Goal: Navigation & Orientation: Find specific page/section

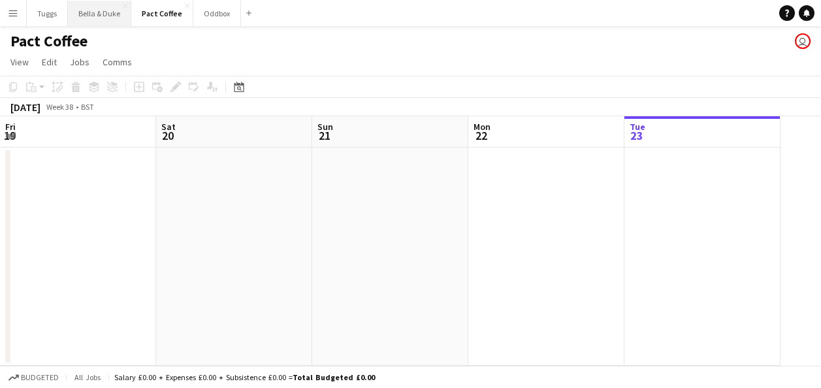
click at [102, 17] on button "Bella & Duke Close" at bounding box center [99, 13] width 63 height 25
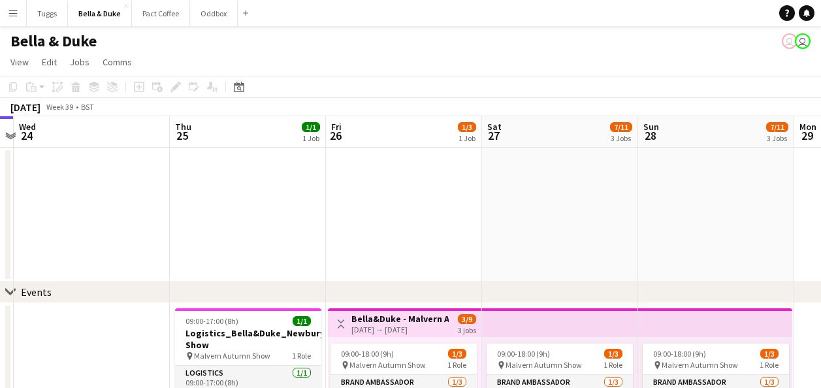
scroll to position [0, 376]
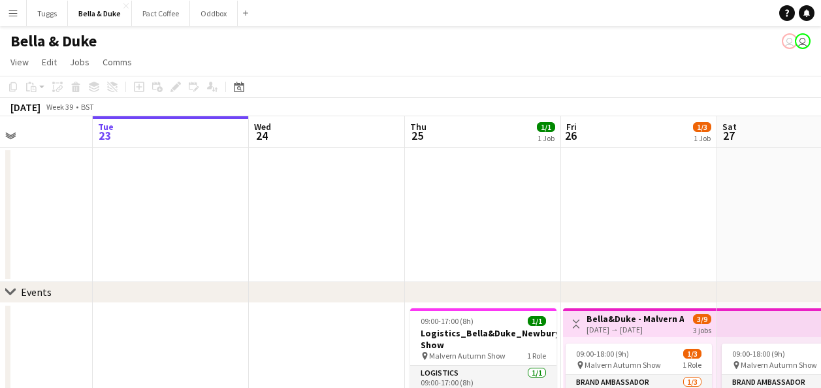
drag, startPoint x: 455, startPoint y: 255, endPoint x: 152, endPoint y: 254, distance: 303.2
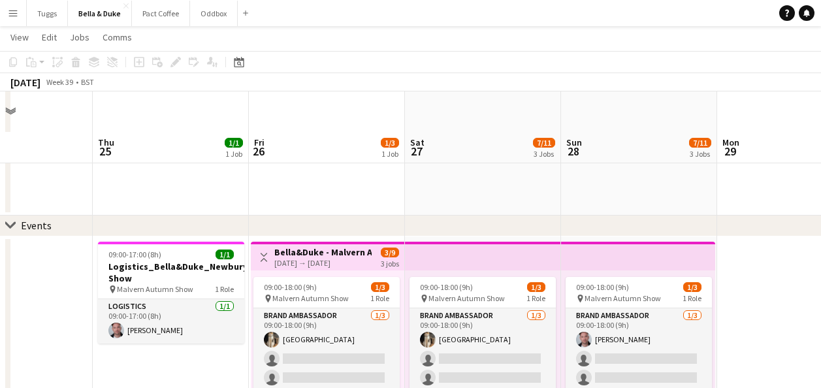
scroll to position [131, 0]
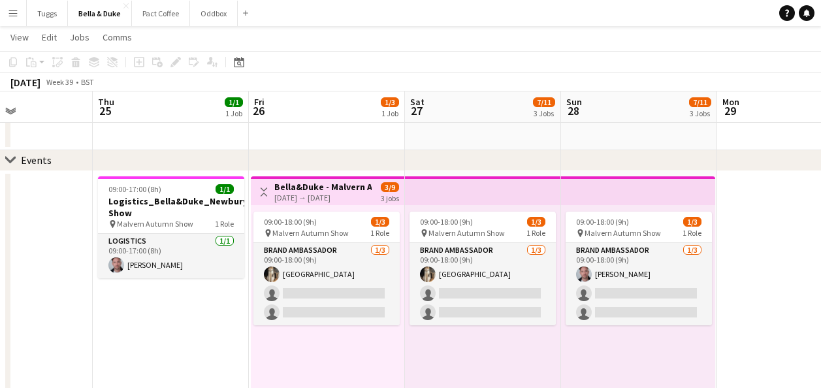
click at [323, 186] on h3 "Bella&Duke - Malvern Autumn Show" at bounding box center [322, 187] width 97 height 12
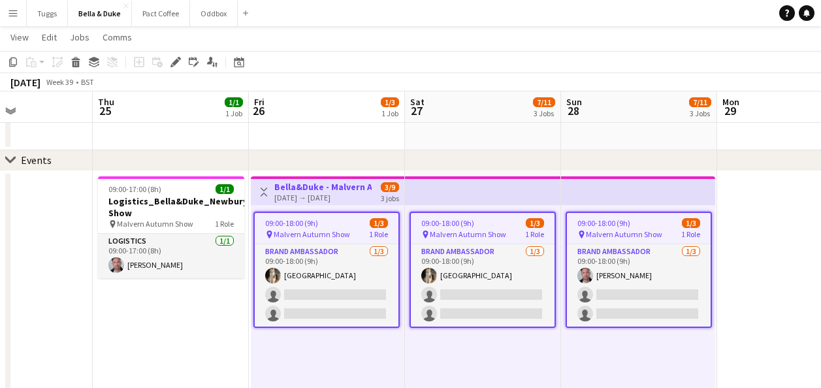
click at [323, 186] on h3 "Bella&Duke - Malvern Autumn Show" at bounding box center [322, 187] width 97 height 12
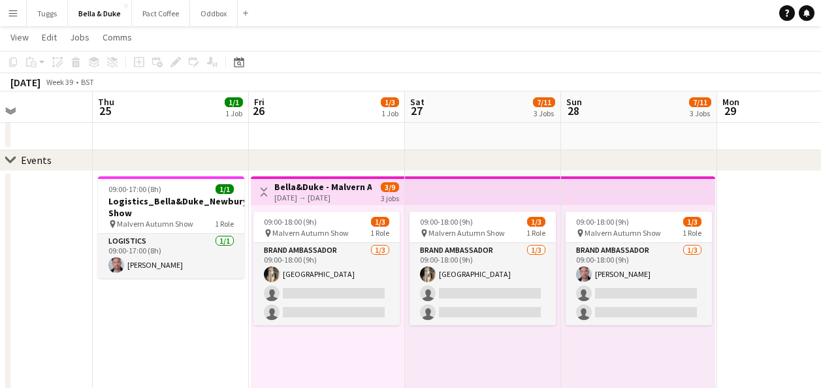
click at [323, 186] on h3 "Bella&Duke - Malvern Autumn Show" at bounding box center [322, 187] width 97 height 12
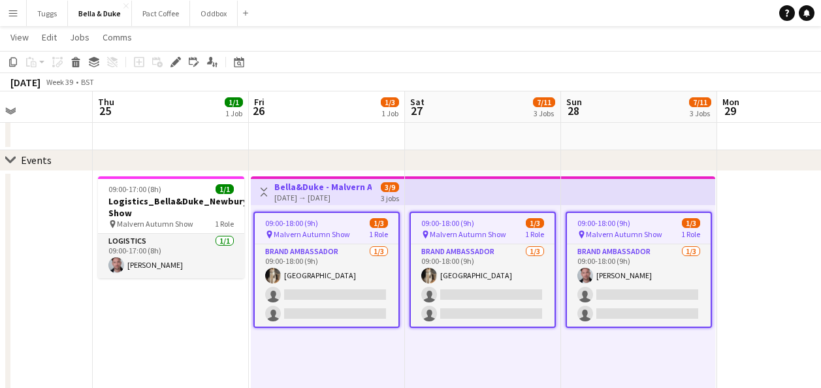
click at [323, 186] on h3 "Bella&Duke - Malvern Autumn Show" at bounding box center [322, 187] width 97 height 12
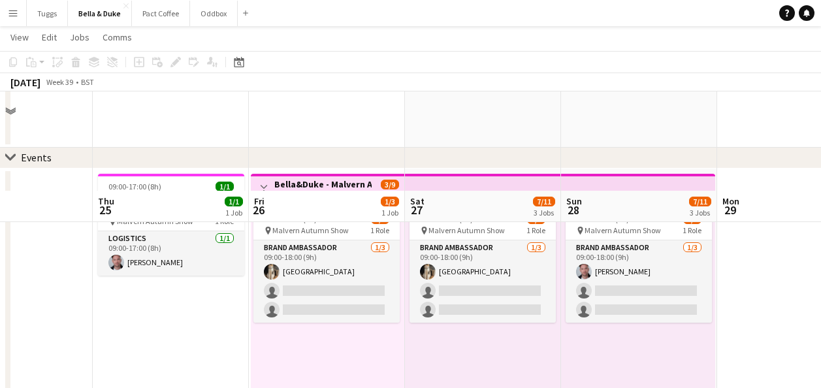
scroll to position [0, 0]
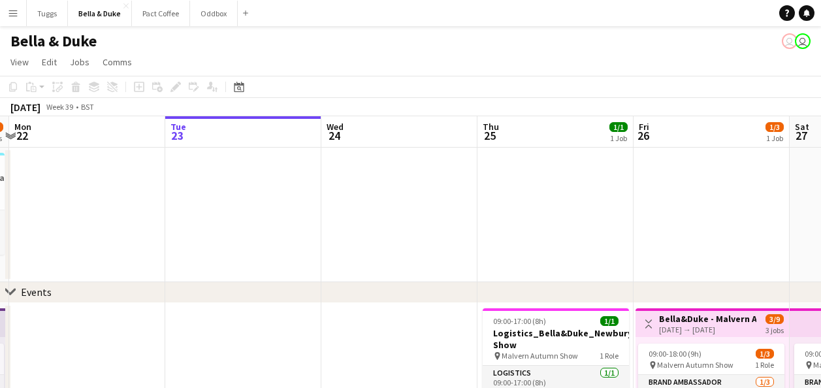
drag, startPoint x: 287, startPoint y: 225, endPoint x: 669, endPoint y: 226, distance: 381.6
drag, startPoint x: 450, startPoint y: 245, endPoint x: 552, endPoint y: 244, distance: 101.9
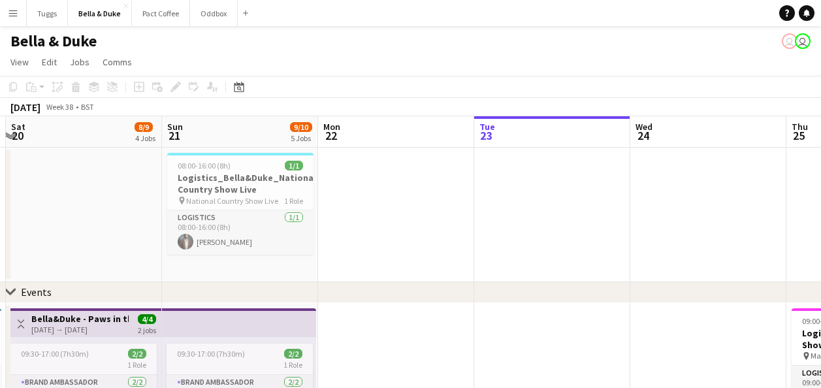
drag, startPoint x: 338, startPoint y: 238, endPoint x: 472, endPoint y: 247, distance: 134.2
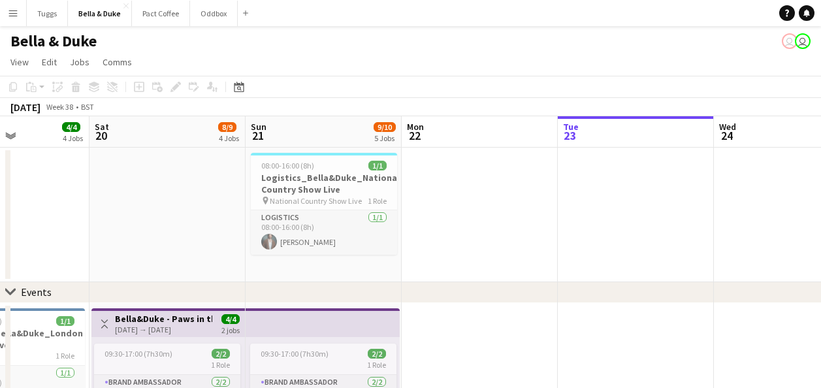
drag, startPoint x: 433, startPoint y: 257, endPoint x: 499, endPoint y: 261, distance: 66.1
drag, startPoint x: 643, startPoint y: 243, endPoint x: 271, endPoint y: 265, distance: 372.4
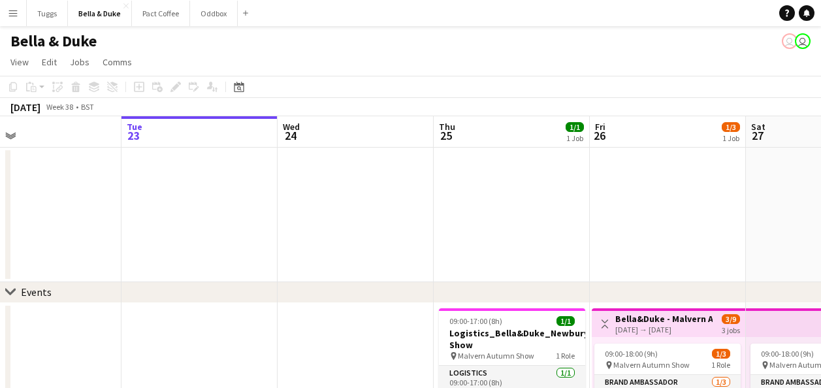
drag, startPoint x: 597, startPoint y: 248, endPoint x: 255, endPoint y: 254, distance: 341.7
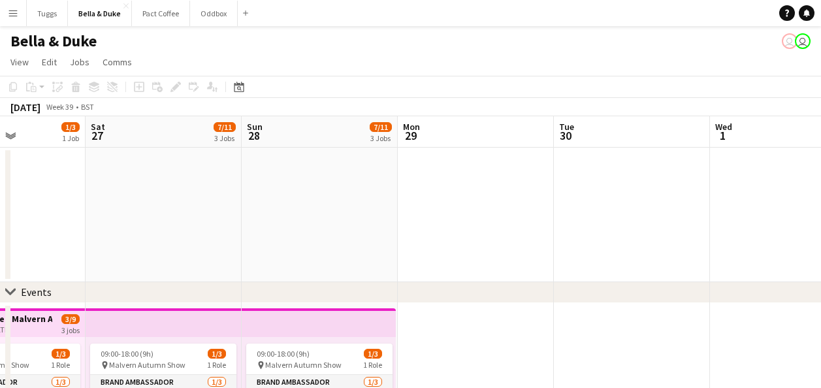
drag, startPoint x: 433, startPoint y: 272, endPoint x: 526, endPoint y: 252, distance: 94.8
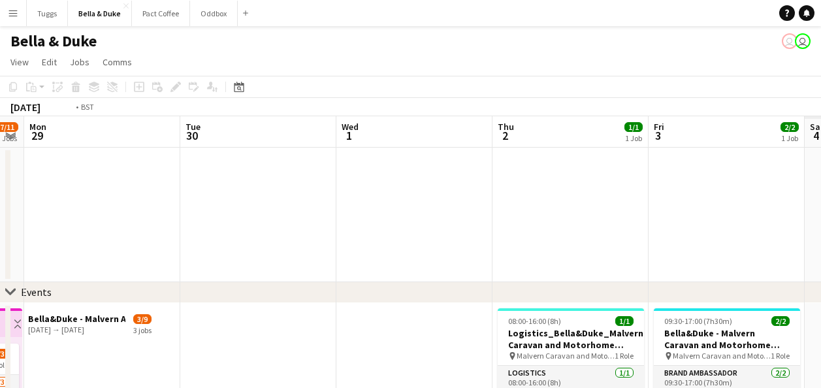
drag, startPoint x: 696, startPoint y: 235, endPoint x: 289, endPoint y: 262, distance: 407.3
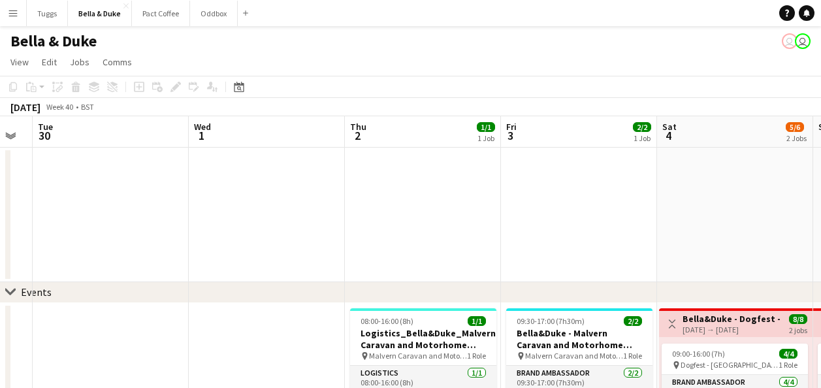
drag, startPoint x: 435, startPoint y: 256, endPoint x: 401, endPoint y: 254, distance: 34.7
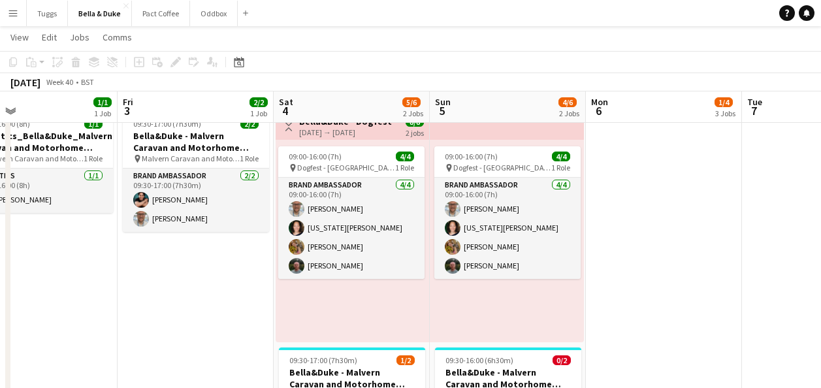
scroll to position [0, 509]
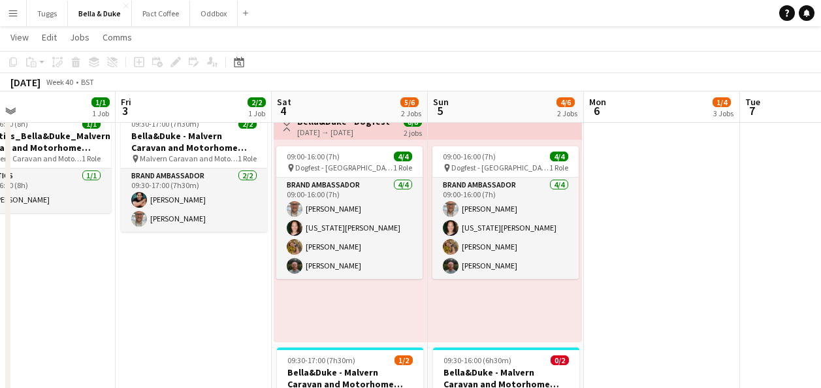
drag, startPoint x: 481, startPoint y: 296, endPoint x: 171, endPoint y: 298, distance: 309.7
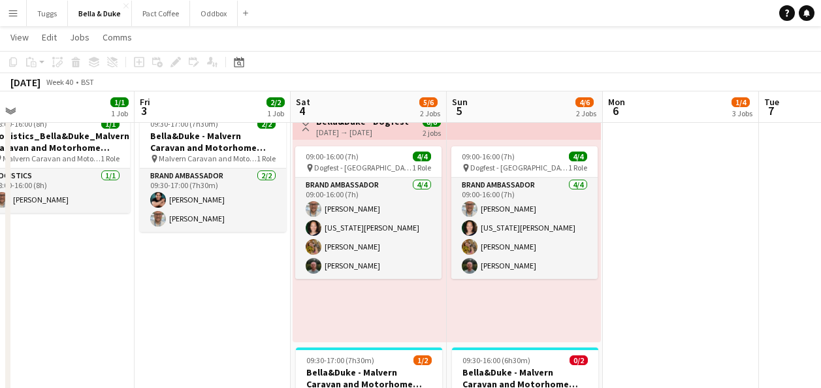
scroll to position [0, 463]
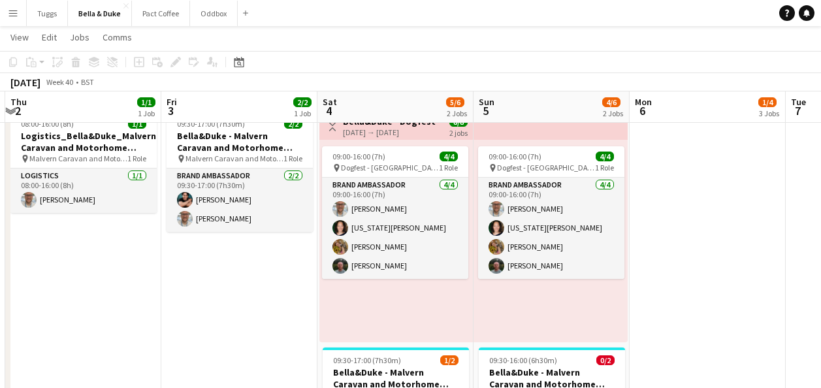
drag, startPoint x: 173, startPoint y: 334, endPoint x: 219, endPoint y: 335, distance: 45.7
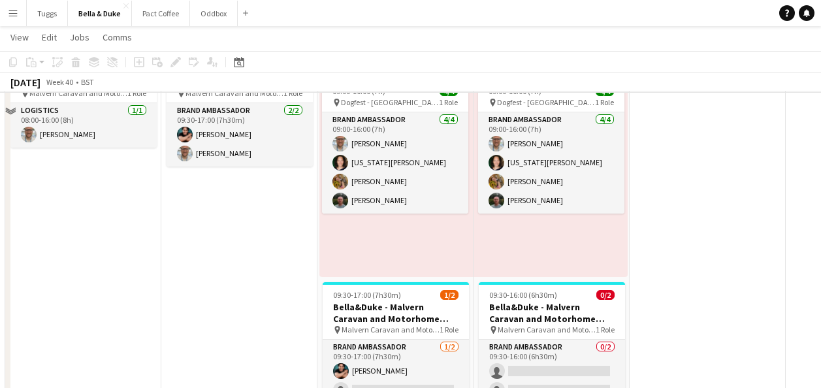
scroll to position [196, 0]
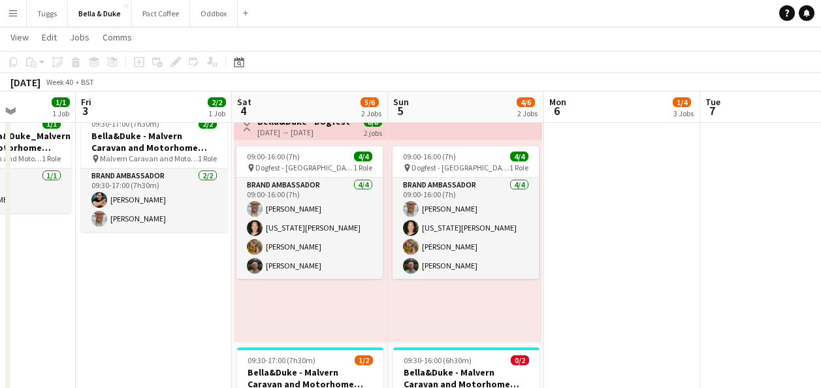
drag, startPoint x: 740, startPoint y: 316, endPoint x: 478, endPoint y: 332, distance: 262.5
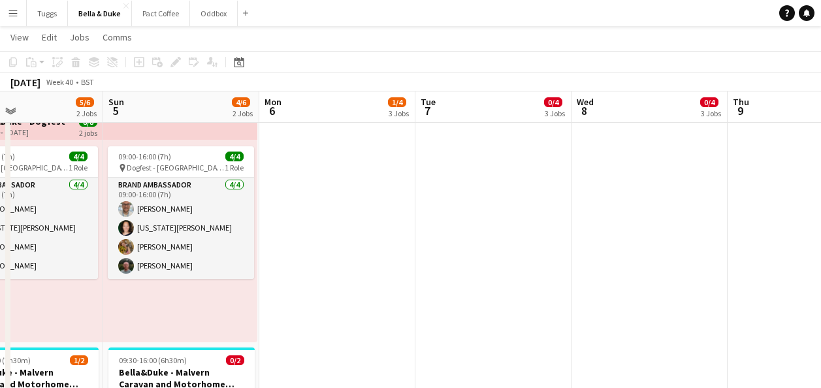
drag, startPoint x: 618, startPoint y: 283, endPoint x: 498, endPoint y: 297, distance: 121.0
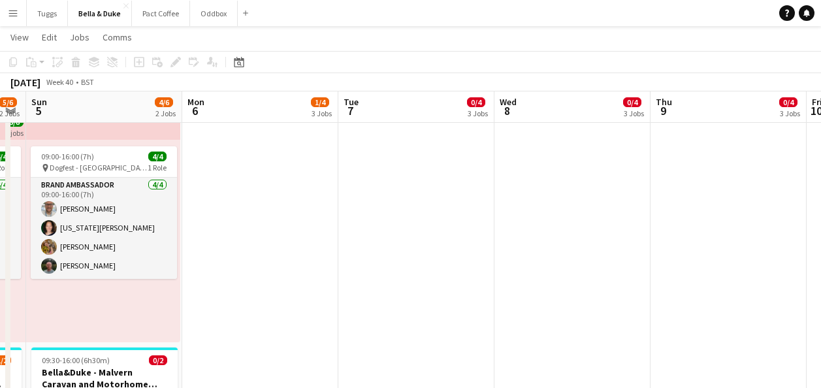
drag, startPoint x: 585, startPoint y: 286, endPoint x: 430, endPoint y: 289, distance: 155.5
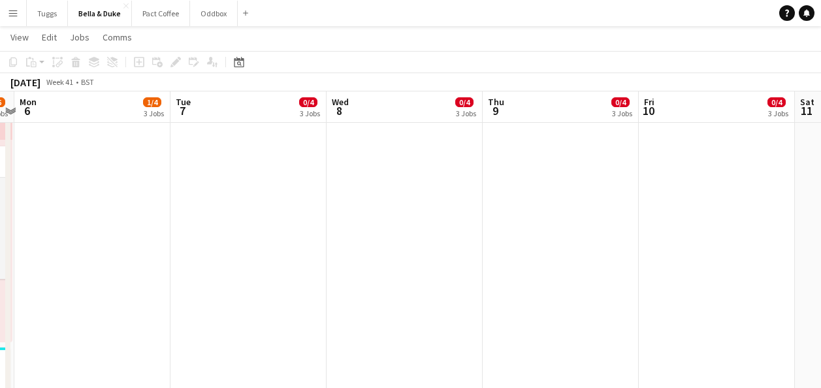
drag, startPoint x: 515, startPoint y: 289, endPoint x: 409, endPoint y: 284, distance: 105.9
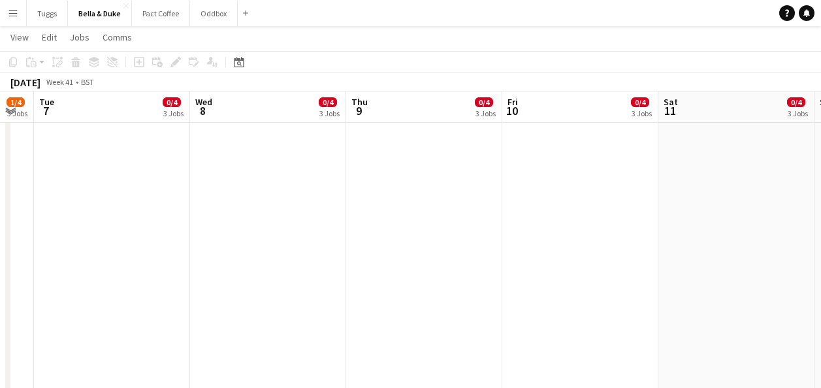
drag, startPoint x: 380, startPoint y: 271, endPoint x: 310, endPoint y: 268, distance: 70.6
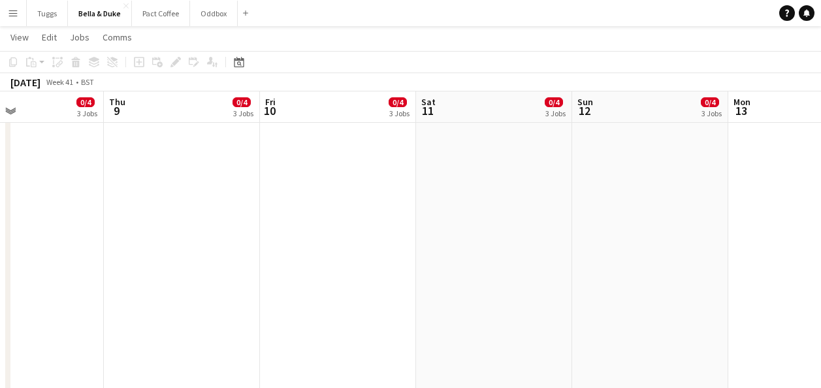
drag, startPoint x: 324, startPoint y: 268, endPoint x: 243, endPoint y: 272, distance: 81.1
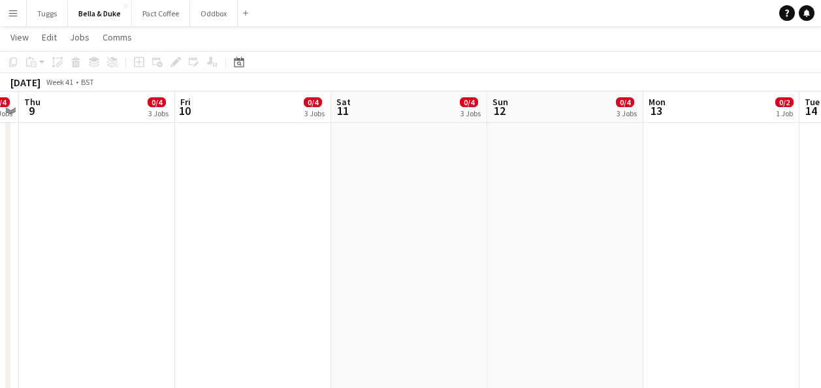
drag, startPoint x: 389, startPoint y: 267, endPoint x: 212, endPoint y: 265, distance: 177.1
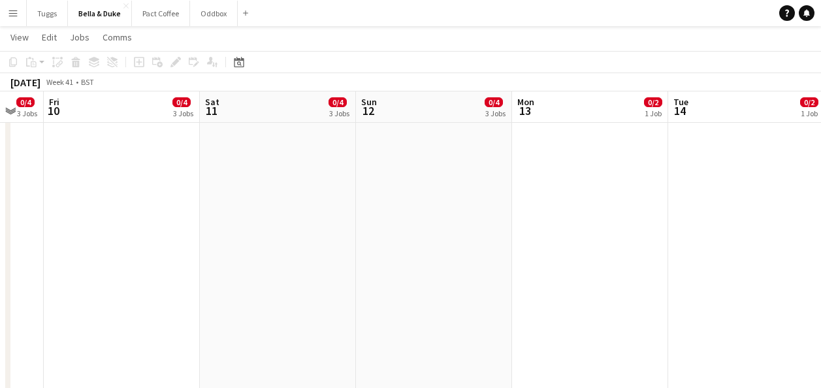
drag, startPoint x: 393, startPoint y: 277, endPoint x: 710, endPoint y: 269, distance: 317.0
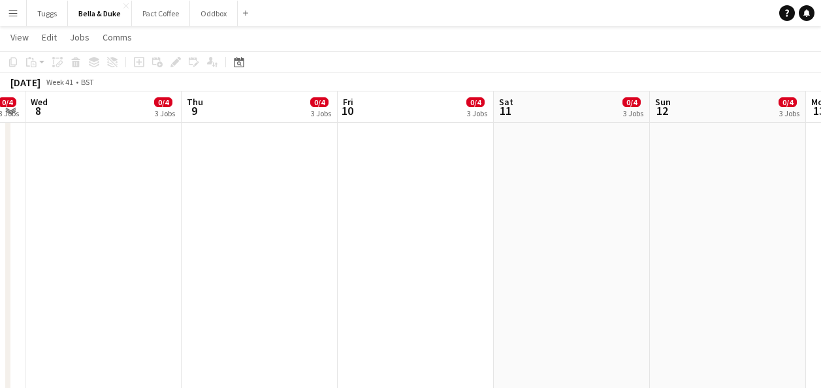
drag, startPoint x: 341, startPoint y: 269, endPoint x: 408, endPoint y: 274, distance: 67.5
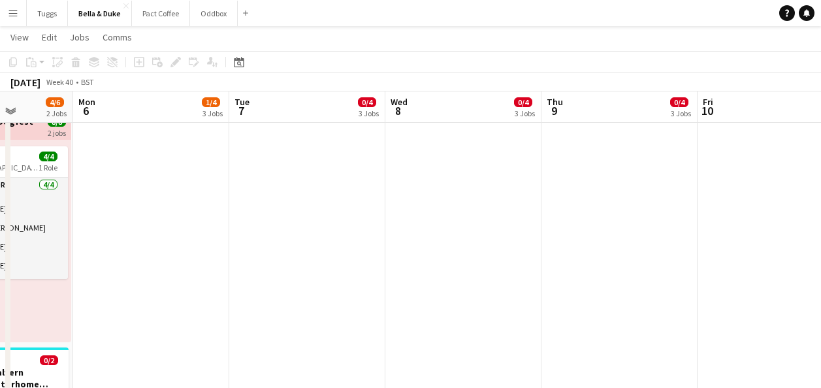
drag, startPoint x: 357, startPoint y: 272, endPoint x: 541, endPoint y: 265, distance: 183.8
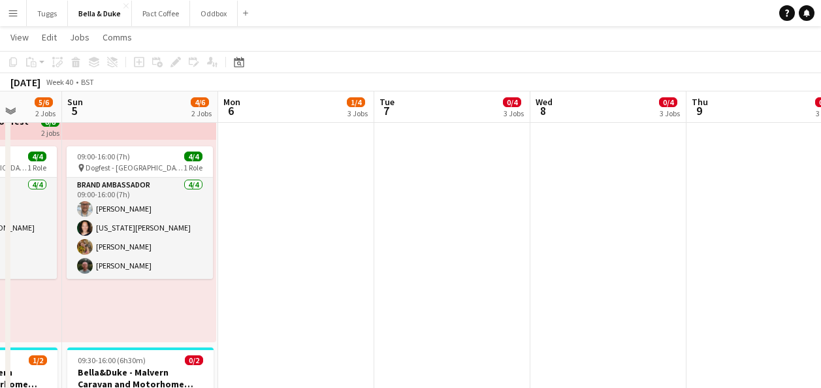
drag, startPoint x: 474, startPoint y: 258, endPoint x: 625, endPoint y: 258, distance: 150.9
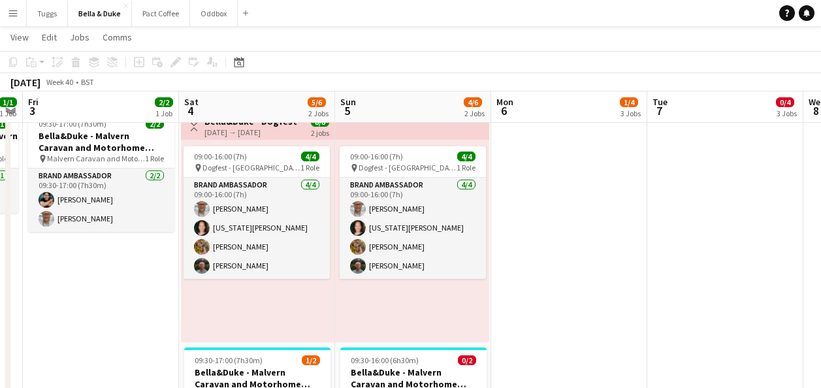
scroll to position [0, 384]
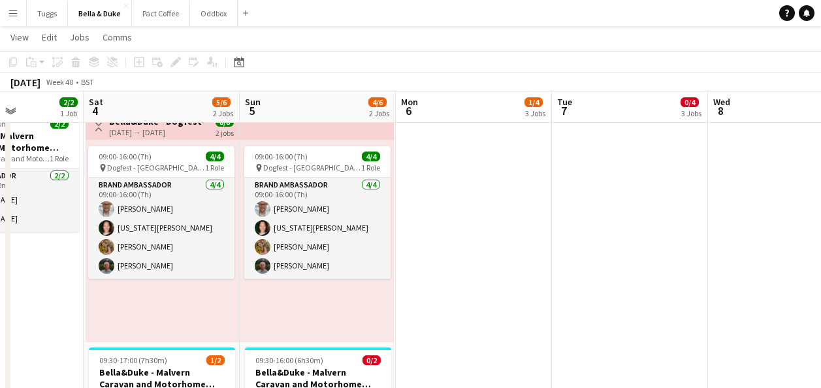
drag, startPoint x: 600, startPoint y: 282, endPoint x: 754, endPoint y: 263, distance: 154.7
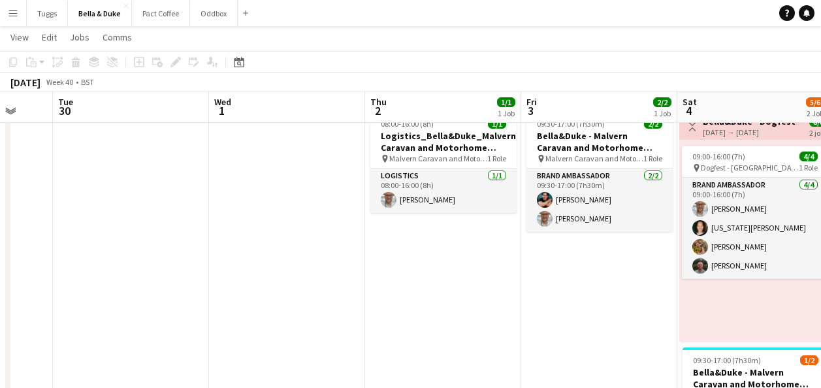
drag, startPoint x: 129, startPoint y: 303, endPoint x: 415, endPoint y: 303, distance: 285.5
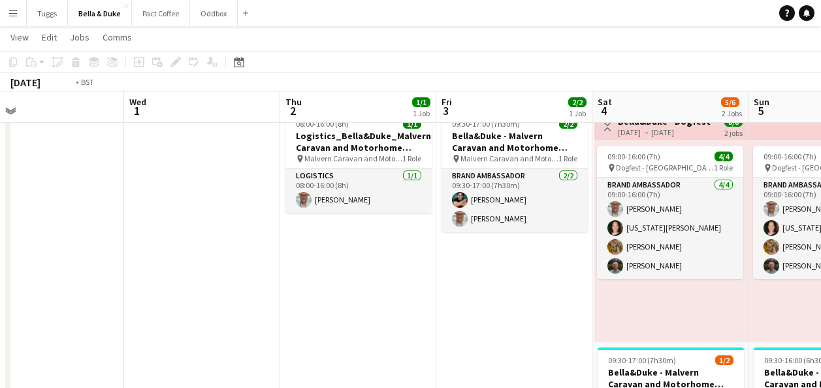
drag, startPoint x: 189, startPoint y: 284, endPoint x: 519, endPoint y: 298, distance: 330.2
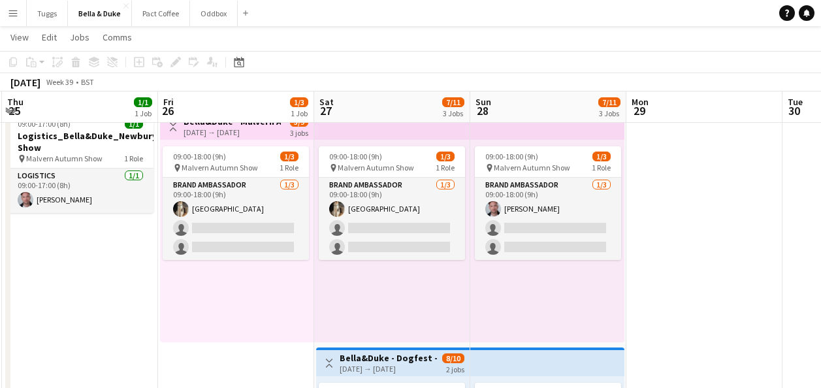
scroll to position [0, 414]
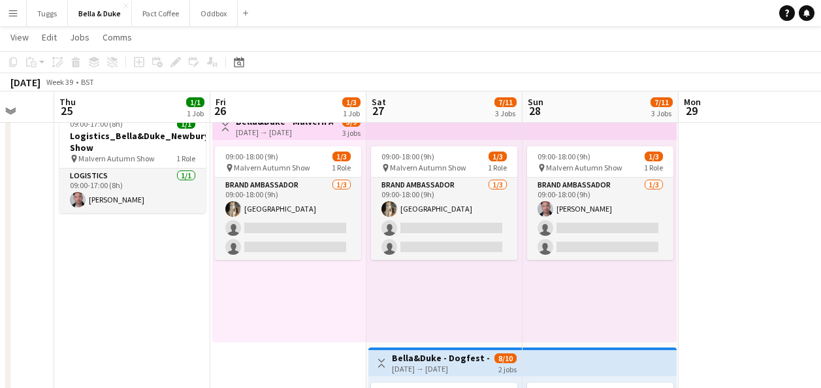
drag, startPoint x: 161, startPoint y: 269, endPoint x: 715, endPoint y: 323, distance: 556.0
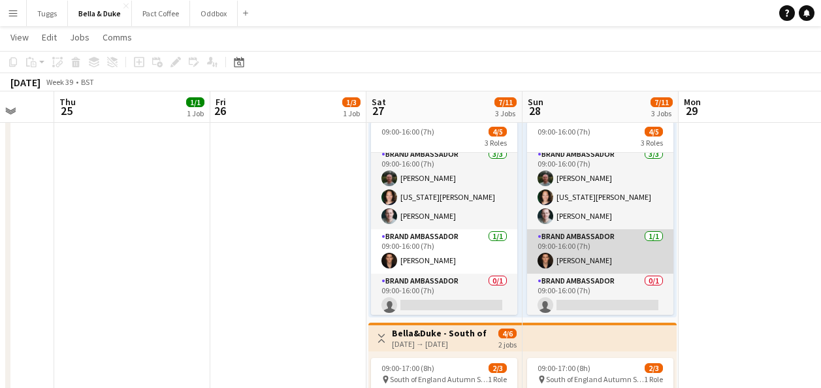
scroll to position [0, 0]
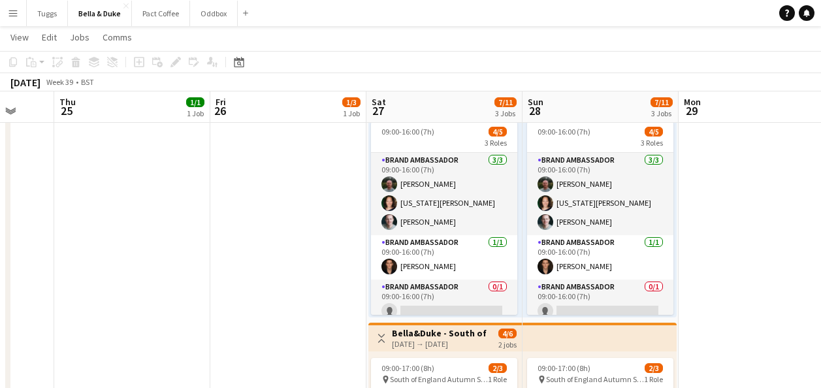
click at [7, 17] on button "Menu" at bounding box center [13, 13] width 26 height 26
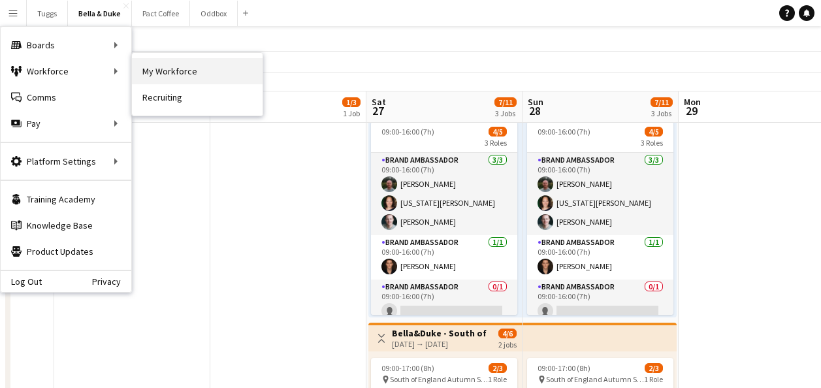
click at [179, 63] on link "My Workforce" at bounding box center [197, 71] width 131 height 26
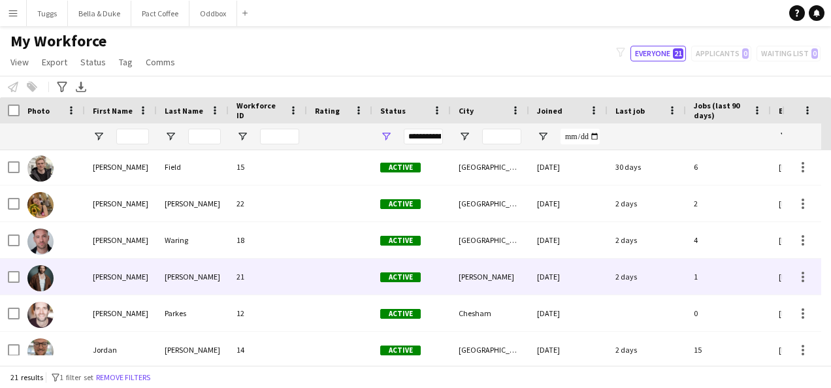
scroll to position [62, 0]
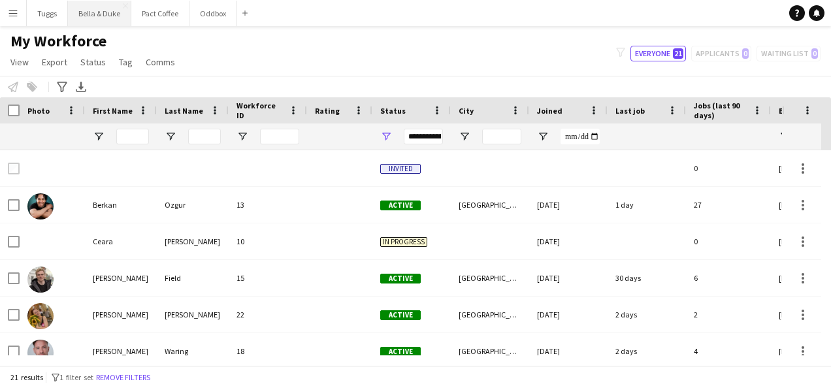
click at [83, 16] on button "Bella & Duke Close" at bounding box center [99, 13] width 63 height 25
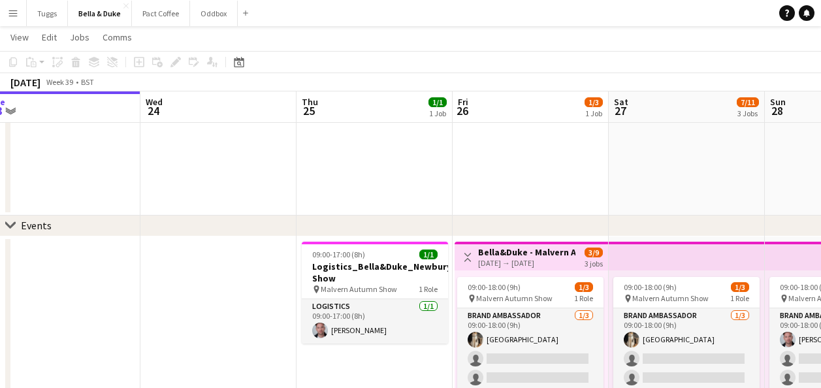
scroll to position [0, 537]
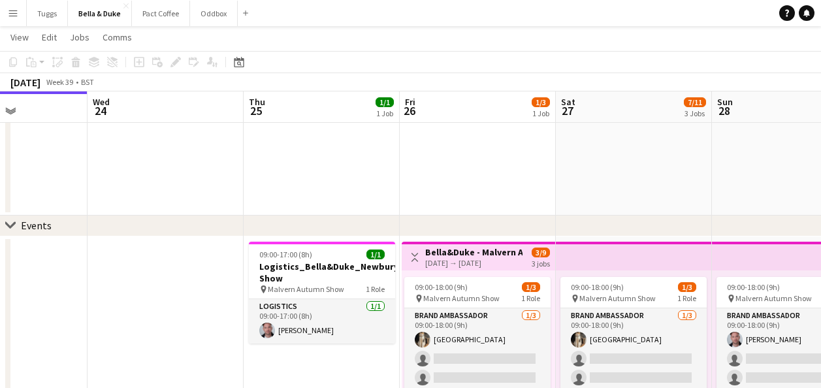
drag, startPoint x: 558, startPoint y: 177, endPoint x: 90, endPoint y: 221, distance: 470.5
